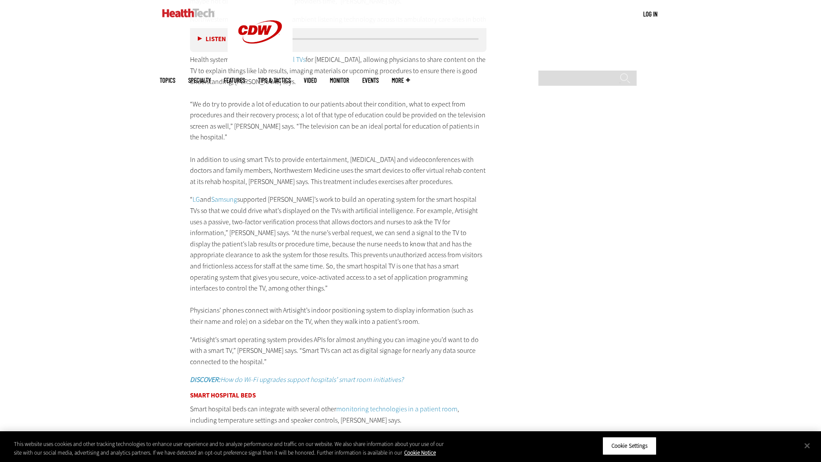
scroll to position [1645, 0]
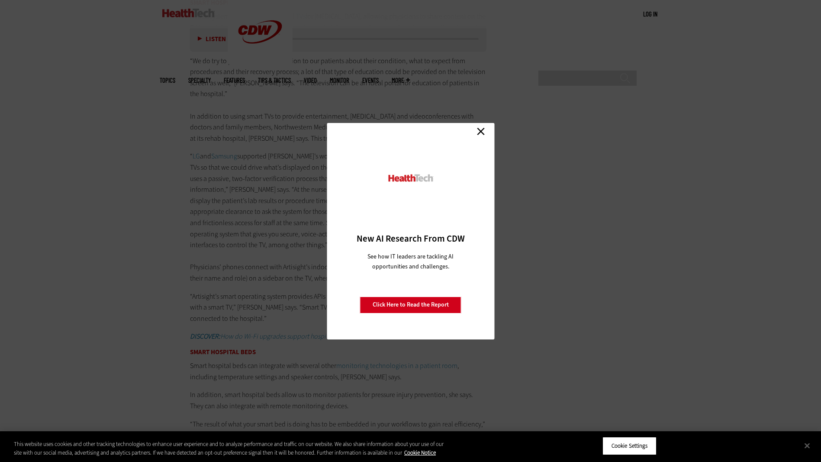
click at [482, 129] on link "Close" at bounding box center [481, 131] width 13 height 13
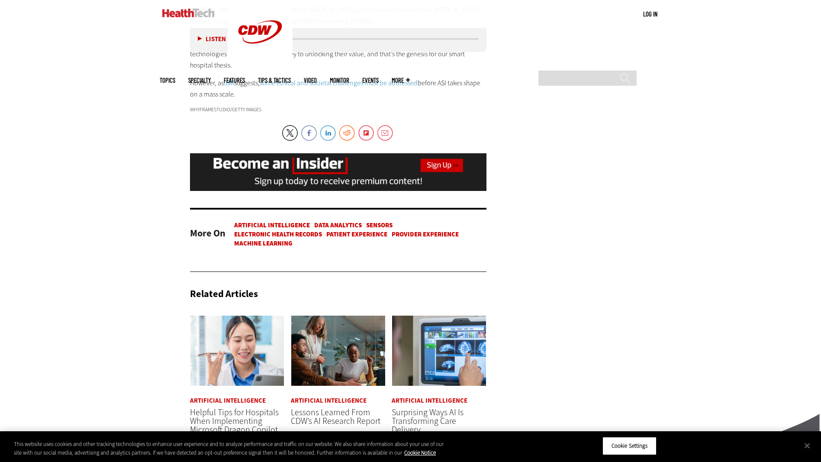
scroll to position [2252, 0]
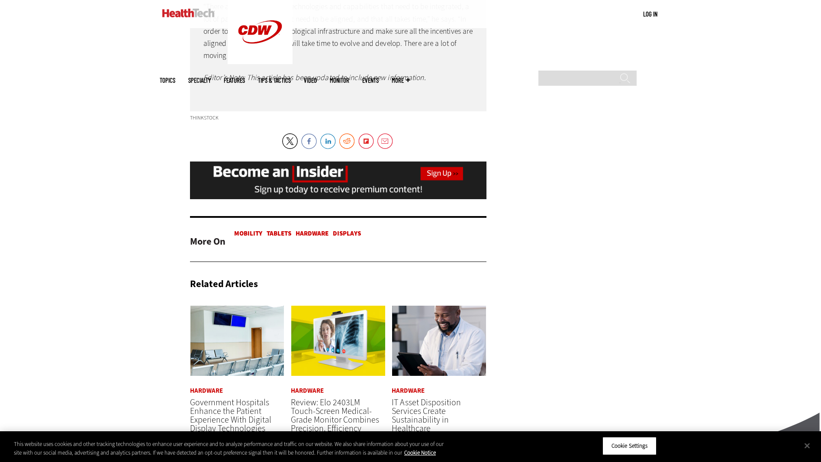
scroll to position [1559, 0]
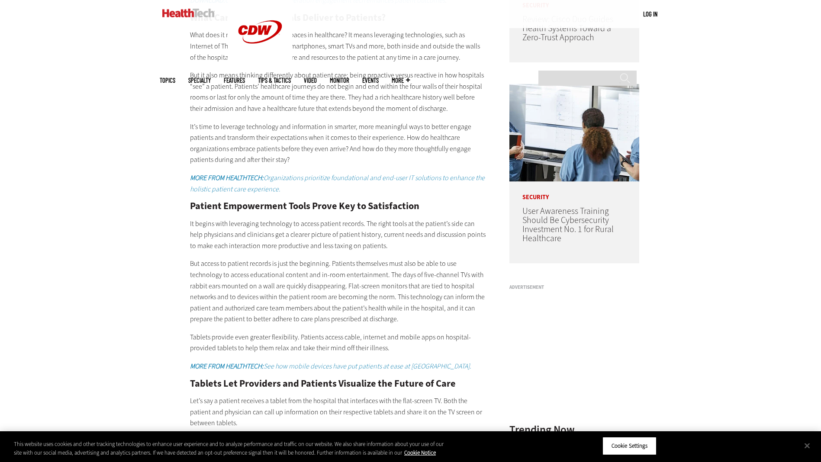
scroll to position [693, 0]
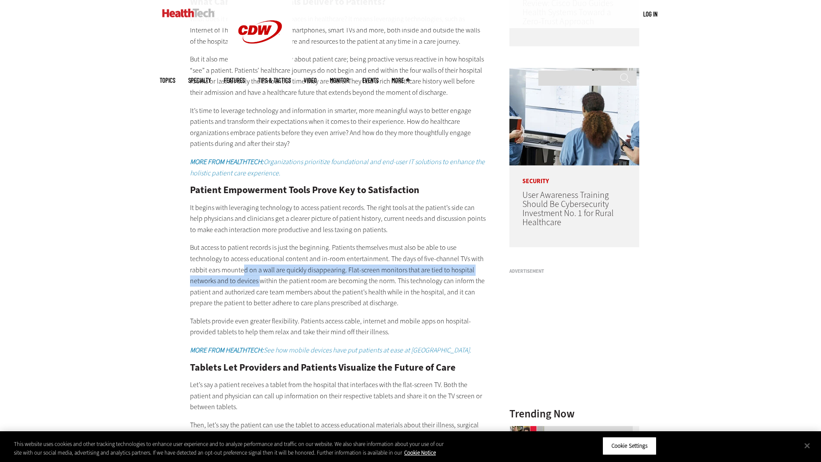
drag, startPoint x: 245, startPoint y: 268, endPoint x: 259, endPoint y: 280, distance: 19.1
click at [259, 280] on p "But access to patient records is just the beginning. Patients themselves must a…" at bounding box center [338, 275] width 297 height 67
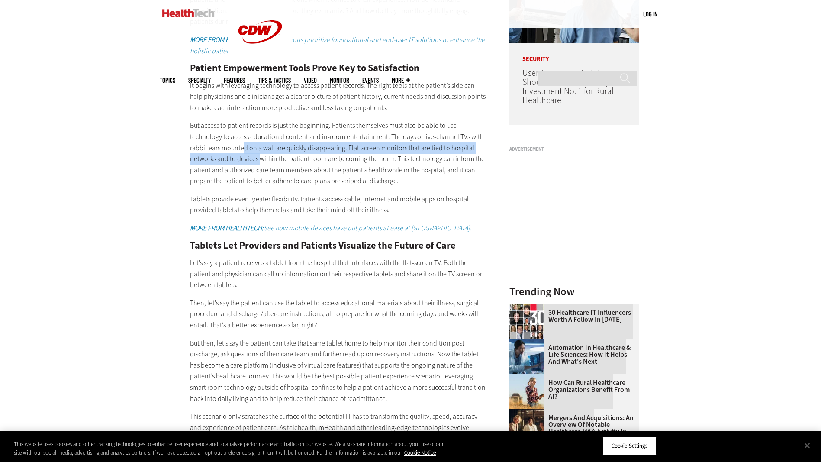
scroll to position [823, 0]
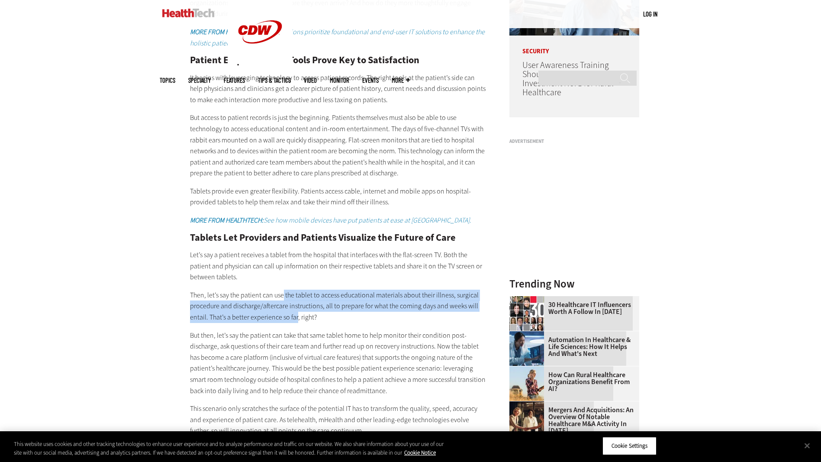
drag, startPoint x: 283, startPoint y: 305, endPoint x: 295, endPoint y: 323, distance: 22.2
click at [295, 323] on p "Then, let’s say the patient can use the tablet to access educational materials …" at bounding box center [338, 306] width 297 height 33
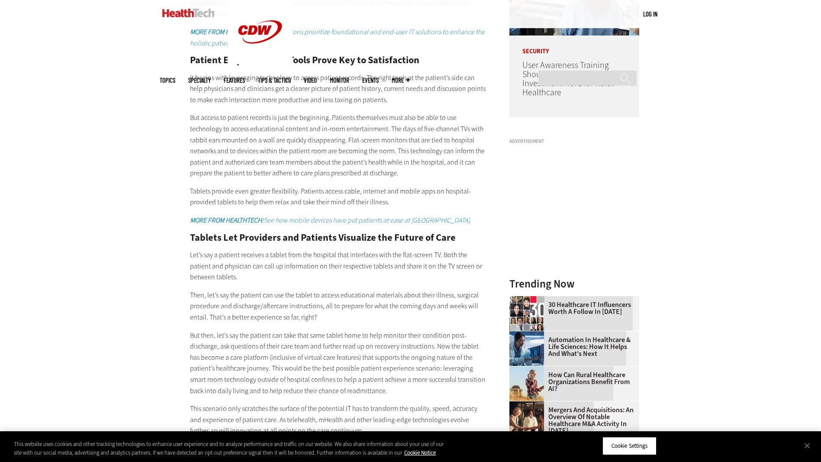
drag, startPoint x: 295, startPoint y: 323, endPoint x: 278, endPoint y: 349, distance: 31.5
click at [277, 349] on p "But then, let’s say the patient can take that same tablet home to help monitor …" at bounding box center [338, 363] width 297 height 67
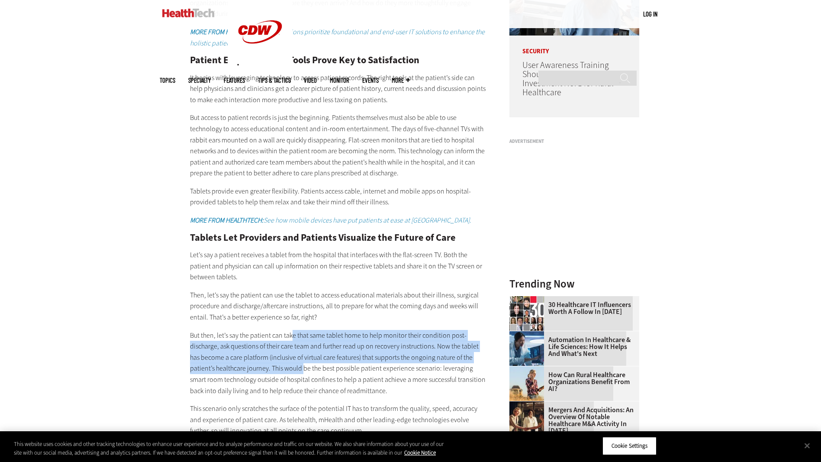
drag, startPoint x: 278, startPoint y: 349, endPoint x: 303, endPoint y: 379, distance: 39.0
click at [303, 379] on p "But then, let’s say the patient can take that same tablet home to help monitor …" at bounding box center [338, 363] width 297 height 67
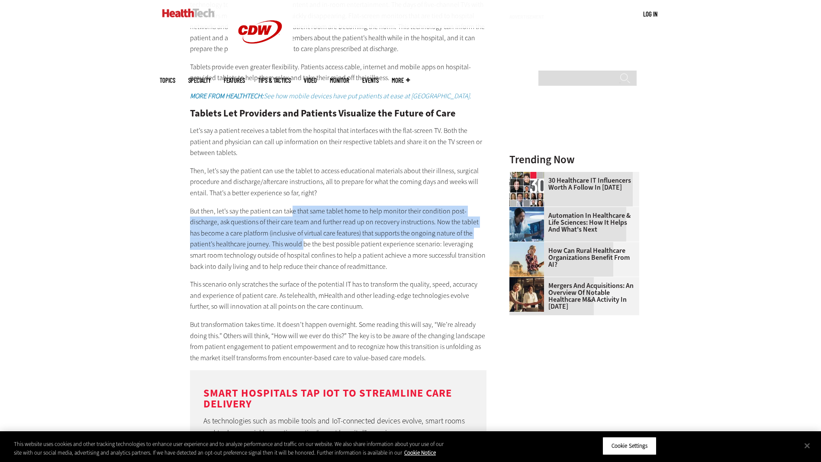
scroll to position [953, 0]
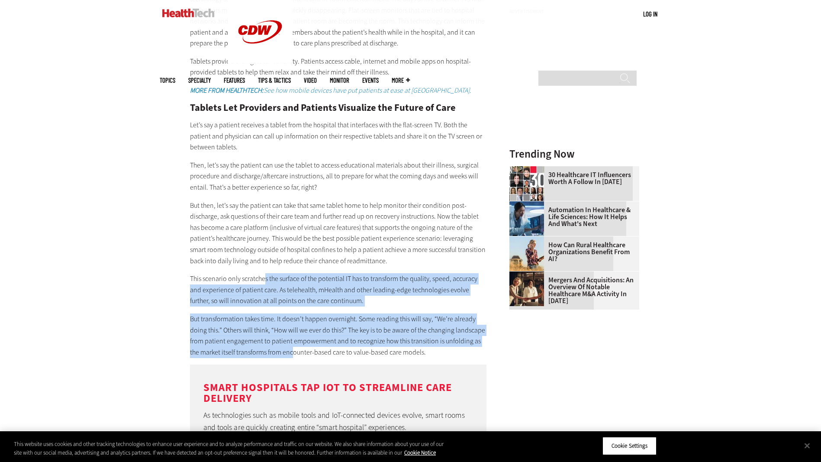
drag, startPoint x: 265, startPoint y: 293, endPoint x: 284, endPoint y: 358, distance: 68.0
click at [284, 358] on div "Today’s technologies consolidate critical resources targeted at patients across…" at bounding box center [338, 168] width 297 height 1080
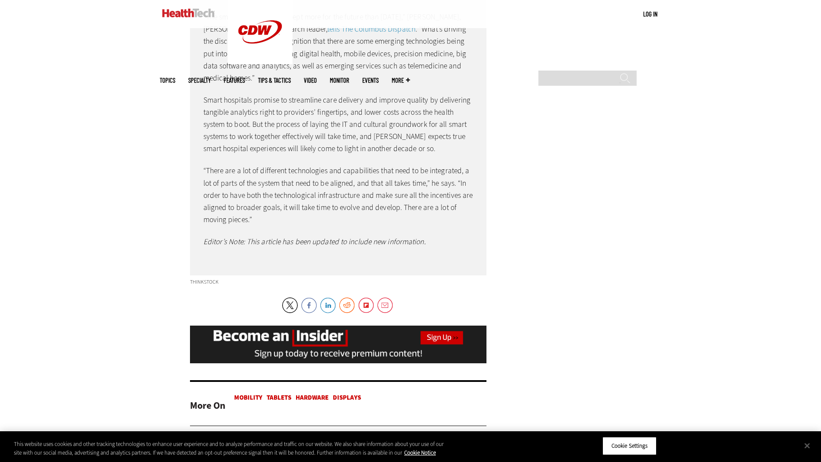
scroll to position [1386, 0]
